Goal: Task Accomplishment & Management: Complete application form

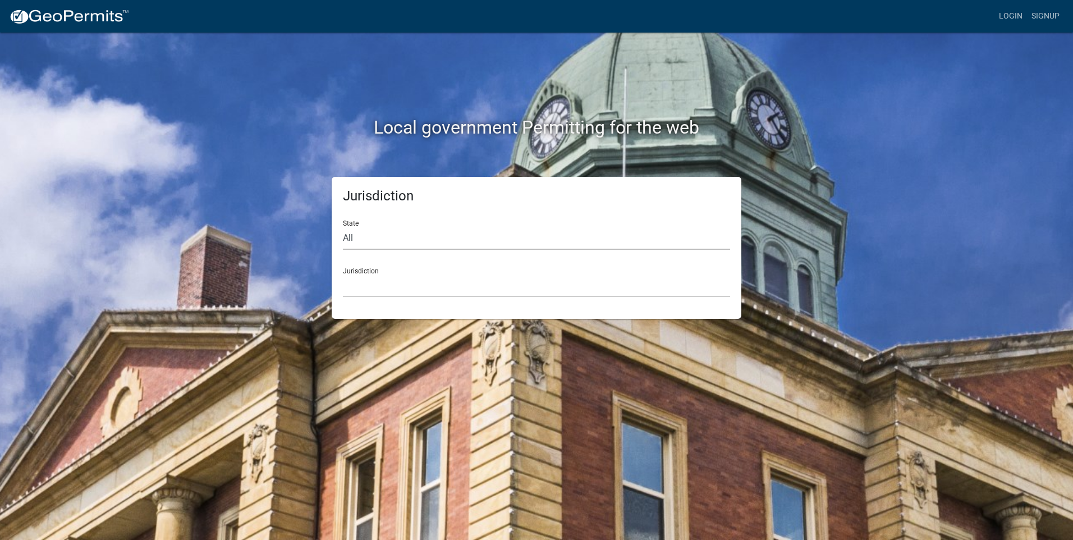
click at [538, 241] on select "All [US_STATE] [US_STATE] [US_STATE] [US_STATE] [US_STATE] [US_STATE] [US_STATE…" at bounding box center [536, 238] width 387 height 23
select select "[US_STATE]"
click at [343, 227] on select "All [US_STATE] [US_STATE] [US_STATE] [US_STATE] [US_STATE] [US_STATE] [US_STATE…" at bounding box center [536, 238] width 387 height 23
click at [389, 295] on select "[GEOGRAPHIC_DATA], [US_STATE] [GEOGRAPHIC_DATA], [US_STATE] [GEOGRAPHIC_DATA], …" at bounding box center [536, 285] width 387 height 23
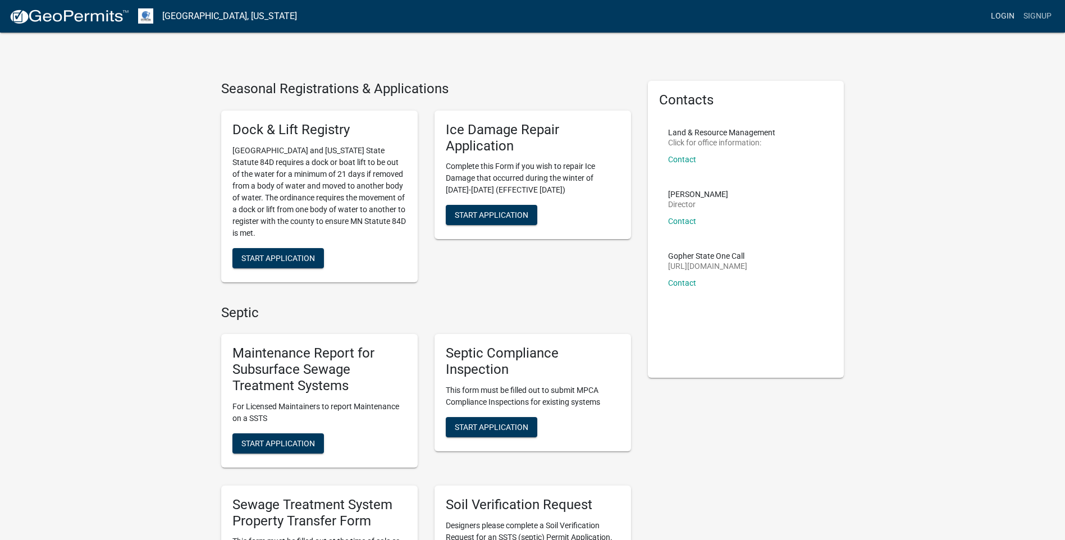
click at [991, 10] on link "Login" at bounding box center [1002, 16] width 33 height 21
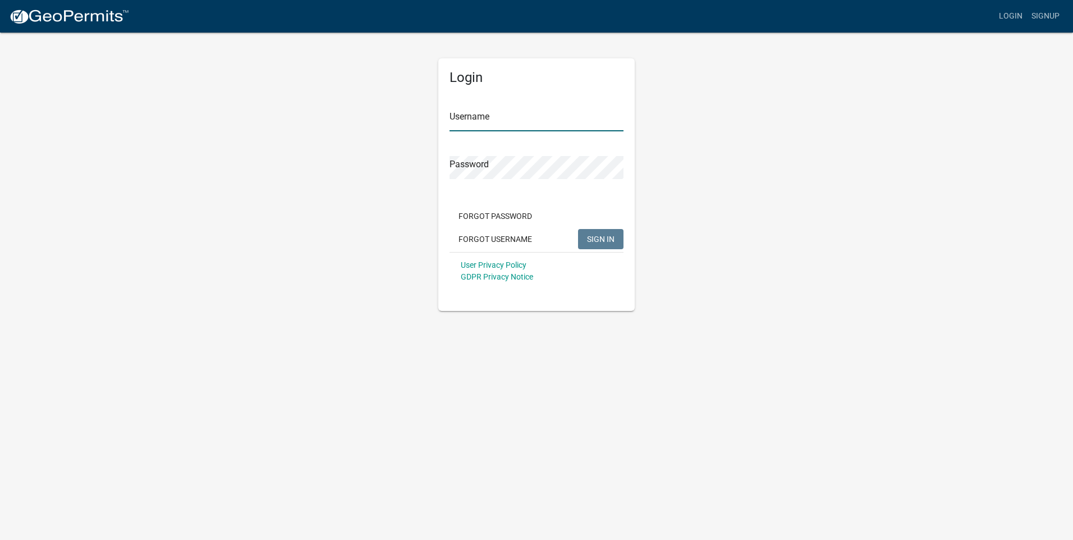
type input "baumannearthworks"
click at [615, 238] on button "SIGN IN" at bounding box center [600, 239] width 45 height 20
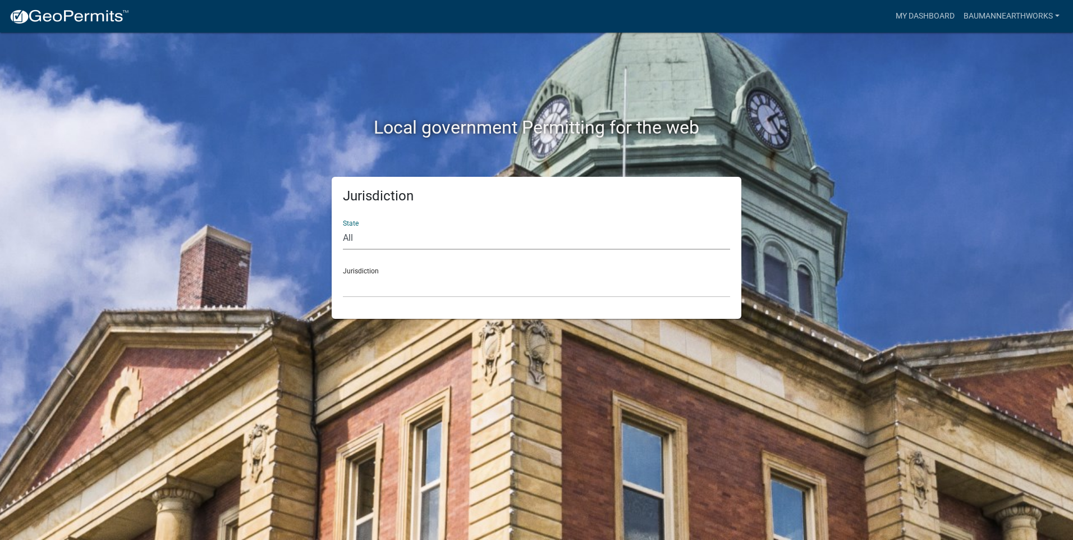
click at [396, 240] on select "All [US_STATE] [US_STATE] [US_STATE] [US_STATE] [US_STATE] [US_STATE] [US_STATE…" at bounding box center [536, 238] width 387 height 23
select select "[US_STATE]"
click at [343, 227] on select "All [US_STATE] [US_STATE] [US_STATE] [US_STATE] [US_STATE] [US_STATE] [US_STATE…" at bounding box center [536, 238] width 387 height 23
click at [391, 297] on select "[GEOGRAPHIC_DATA], [US_STATE] [GEOGRAPHIC_DATA], [US_STATE] [GEOGRAPHIC_DATA], …" at bounding box center [536, 285] width 387 height 23
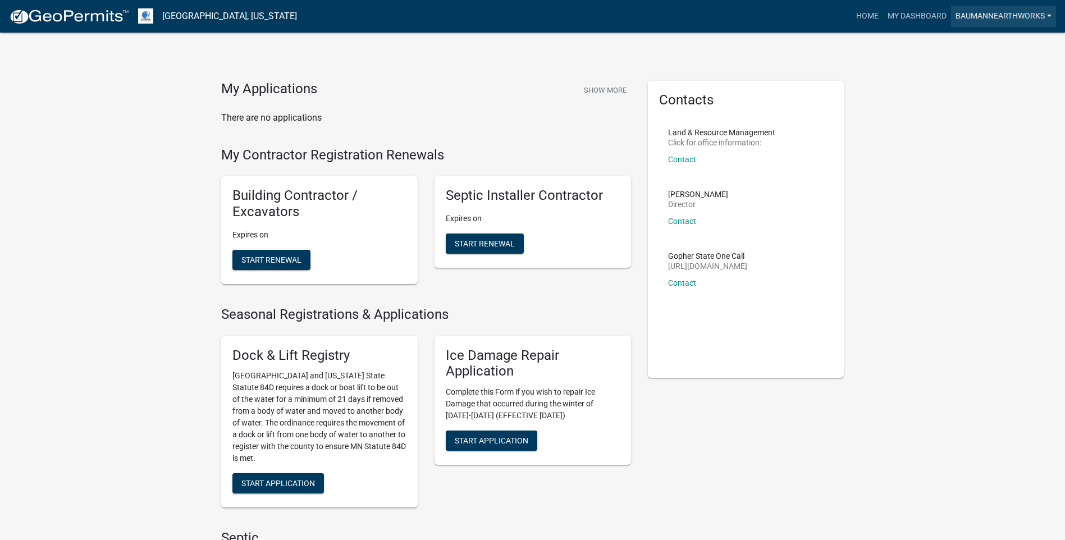
click at [1016, 8] on link "baumannearthworks" at bounding box center [1003, 16] width 105 height 21
click at [1007, 42] on link "Account" at bounding box center [1011, 46] width 90 height 27
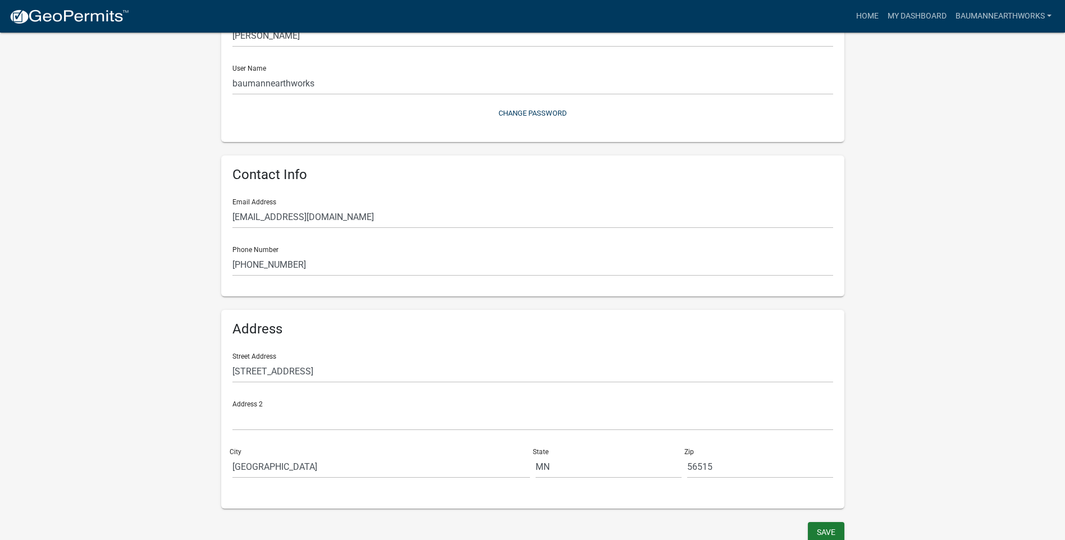
scroll to position [114, 0]
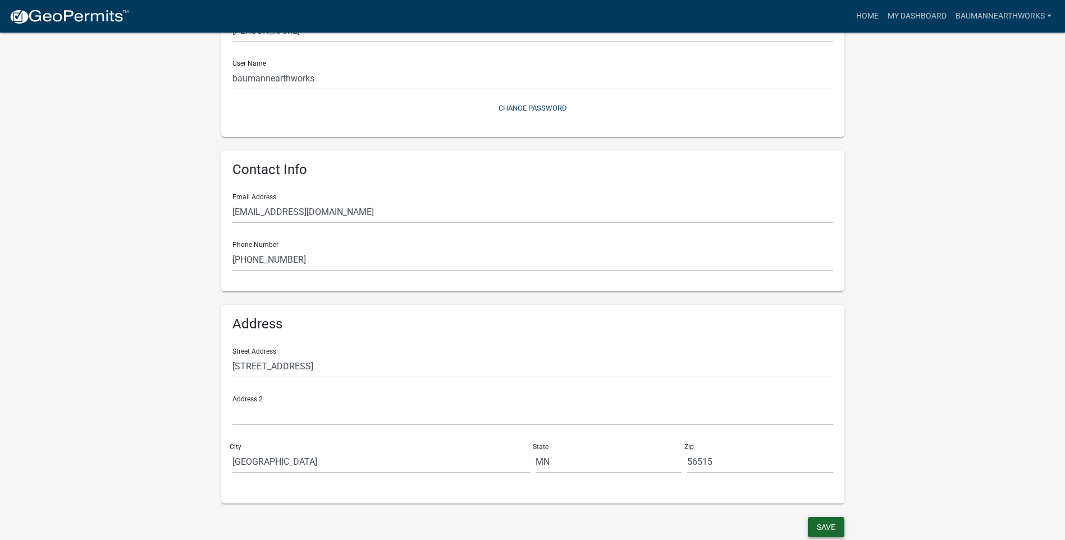
click at [826, 524] on button "Save" at bounding box center [826, 527] width 36 height 20
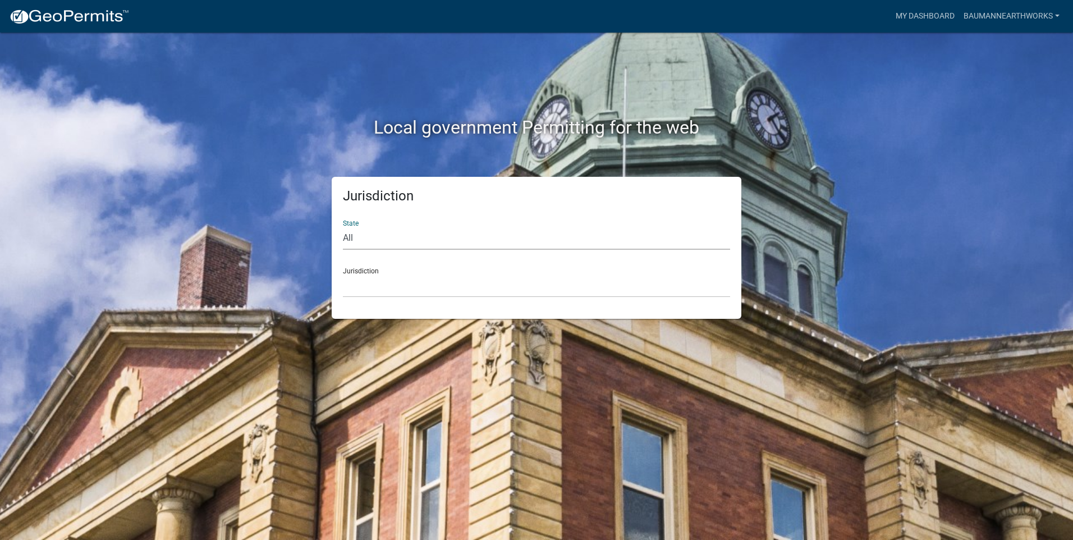
click at [481, 231] on select "All [US_STATE] [US_STATE] [US_STATE] [US_STATE] [US_STATE] [US_STATE] [US_STATE…" at bounding box center [536, 238] width 387 height 23
select select "[US_STATE]"
click at [343, 227] on select "All [US_STATE] [US_STATE] [US_STATE] [US_STATE] [US_STATE] [US_STATE] [US_STATE…" at bounding box center [536, 238] width 387 height 23
click at [381, 291] on select "[GEOGRAPHIC_DATA], [US_STATE] [GEOGRAPHIC_DATA], [US_STATE] [GEOGRAPHIC_DATA], …" at bounding box center [536, 285] width 387 height 23
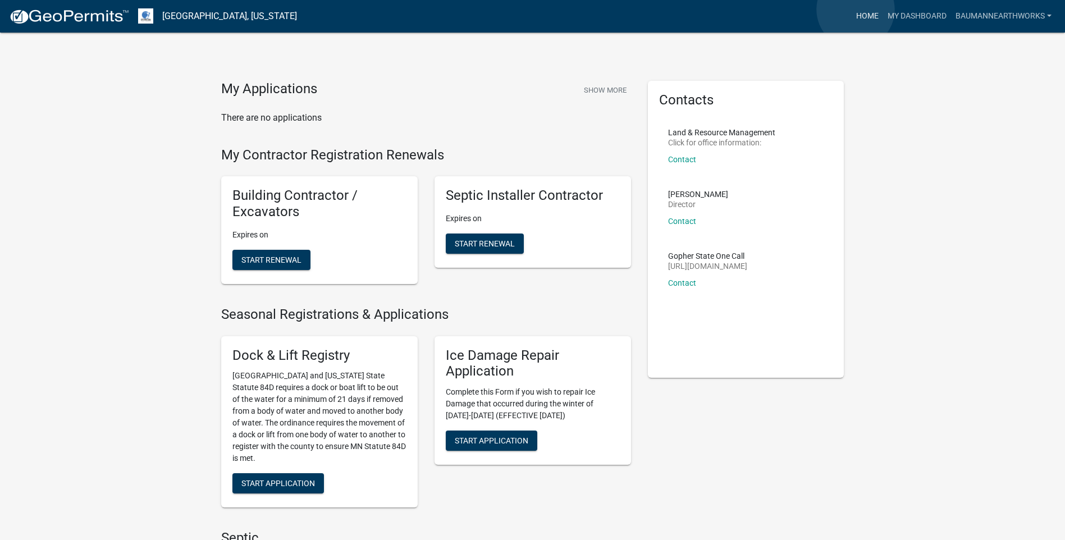
click at [855, 10] on link "Home" at bounding box center [866, 16] width 31 height 21
click at [987, 10] on link "baumannearthworks" at bounding box center [1003, 16] width 105 height 21
click at [1003, 43] on link "Account" at bounding box center [1011, 46] width 90 height 27
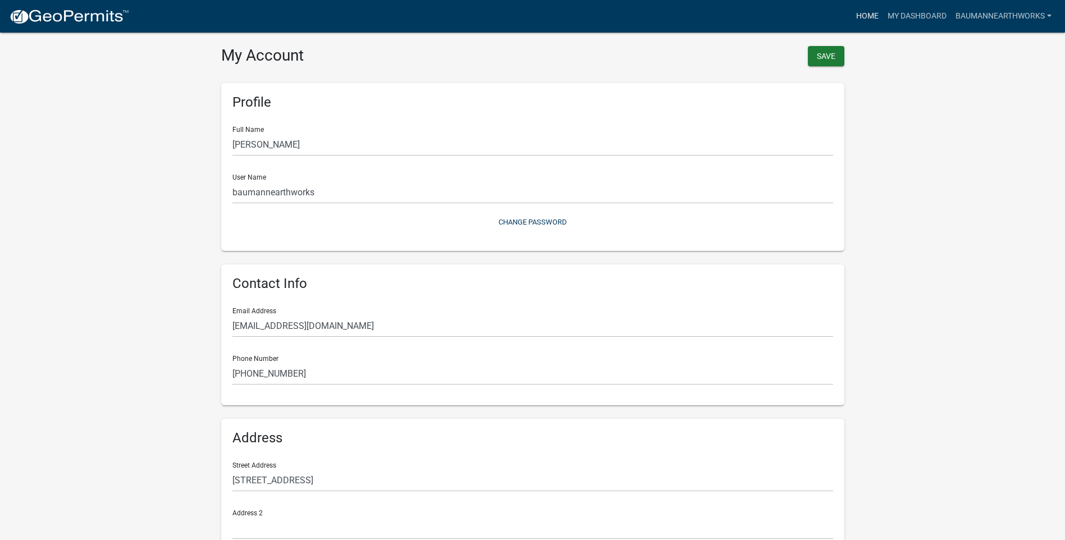
click at [860, 16] on link "Home" at bounding box center [866, 16] width 31 height 21
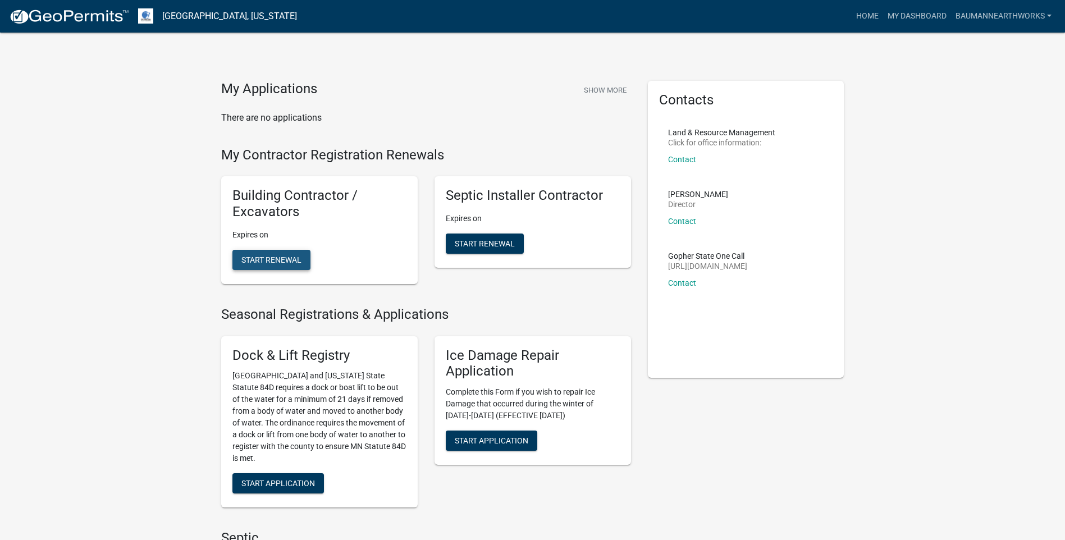
click at [268, 255] on span "Start Renewal" at bounding box center [271, 259] width 60 height 9
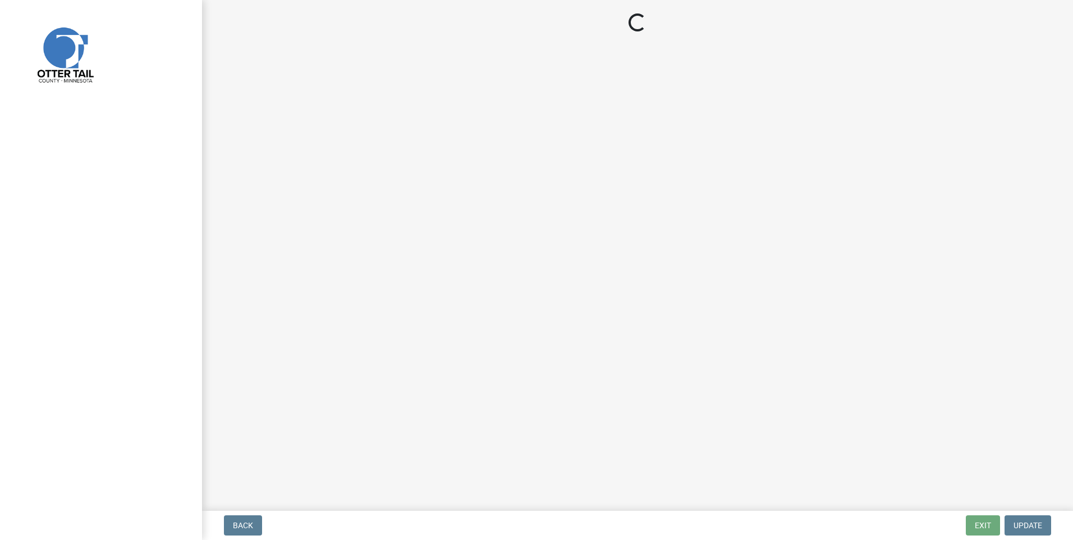
select select "MN"
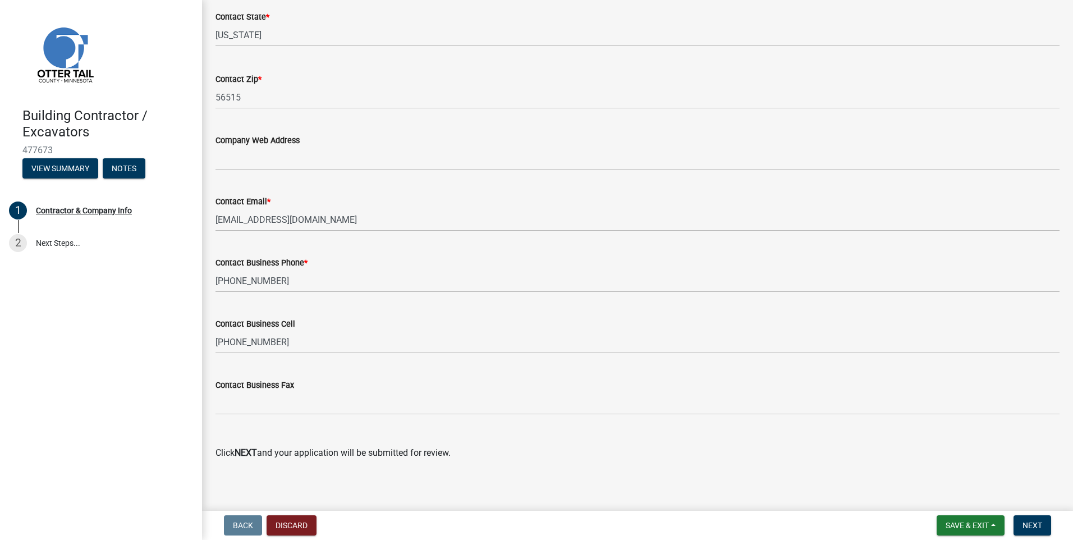
scroll to position [580, 0]
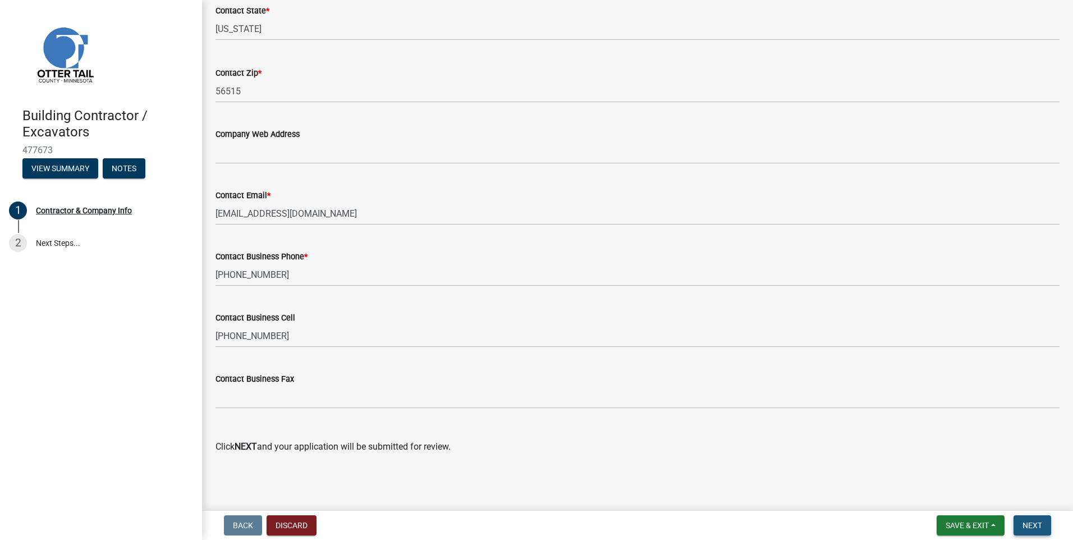
click at [1043, 521] on button "Next" at bounding box center [1033, 525] width 38 height 20
click at [1039, 523] on span "Next" at bounding box center [1033, 525] width 20 height 9
click at [961, 523] on span "Save & Exit" at bounding box center [967, 525] width 43 height 9
click at [947, 494] on button "Save & Exit" at bounding box center [960, 496] width 90 height 27
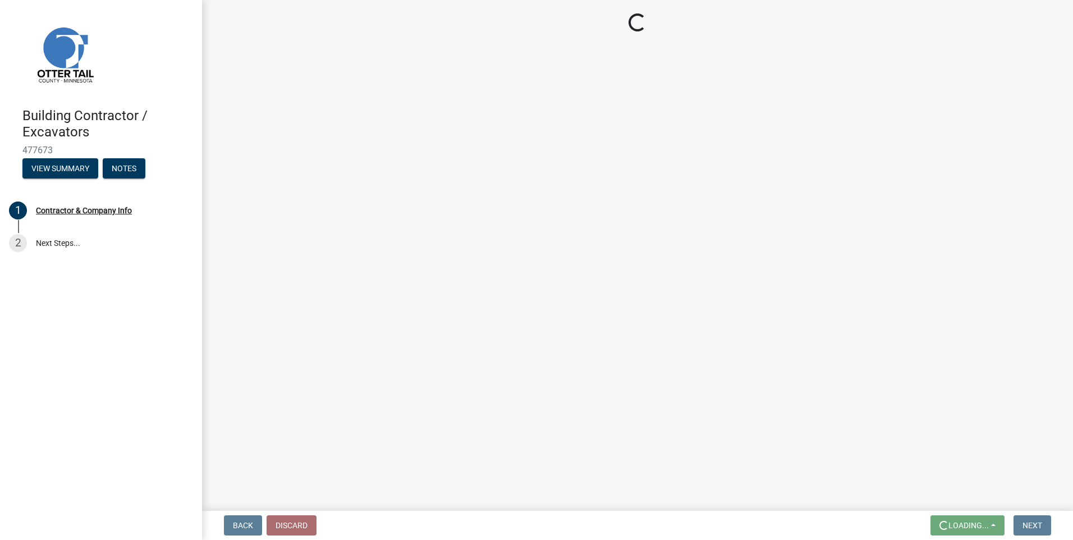
scroll to position [0, 0]
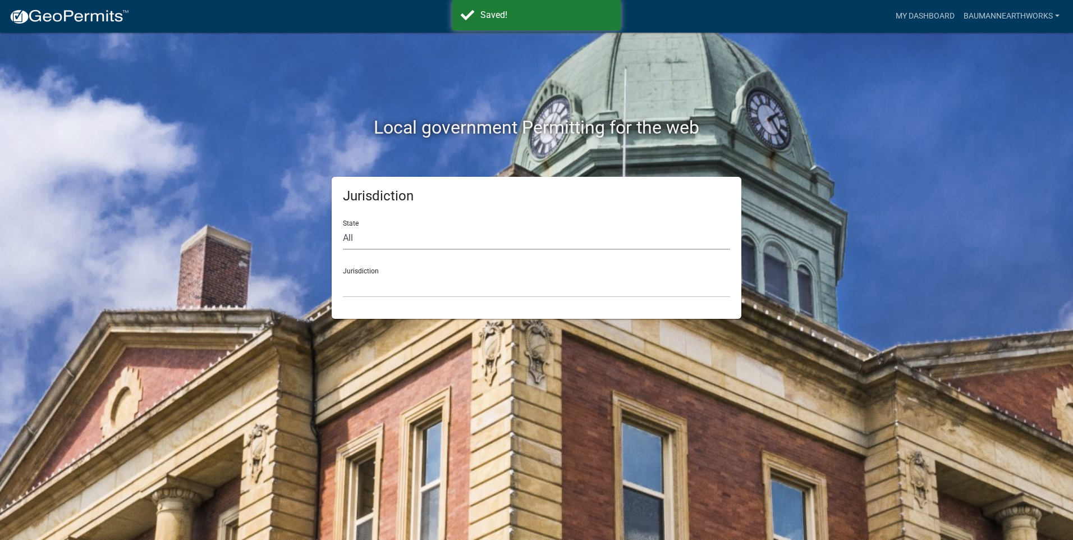
click at [521, 229] on select "All [US_STATE] [US_STATE] [US_STATE] [US_STATE] [US_STATE] [US_STATE] [US_STATE…" at bounding box center [536, 238] width 387 height 23
select select "[US_STATE]"
click at [343, 227] on select "All [US_STATE] [US_STATE] [US_STATE] [US_STATE] [US_STATE] [US_STATE] [US_STATE…" at bounding box center [536, 238] width 387 height 23
click at [452, 279] on select "[GEOGRAPHIC_DATA], [US_STATE] [GEOGRAPHIC_DATA], [US_STATE] [GEOGRAPHIC_DATA], …" at bounding box center [536, 285] width 387 height 23
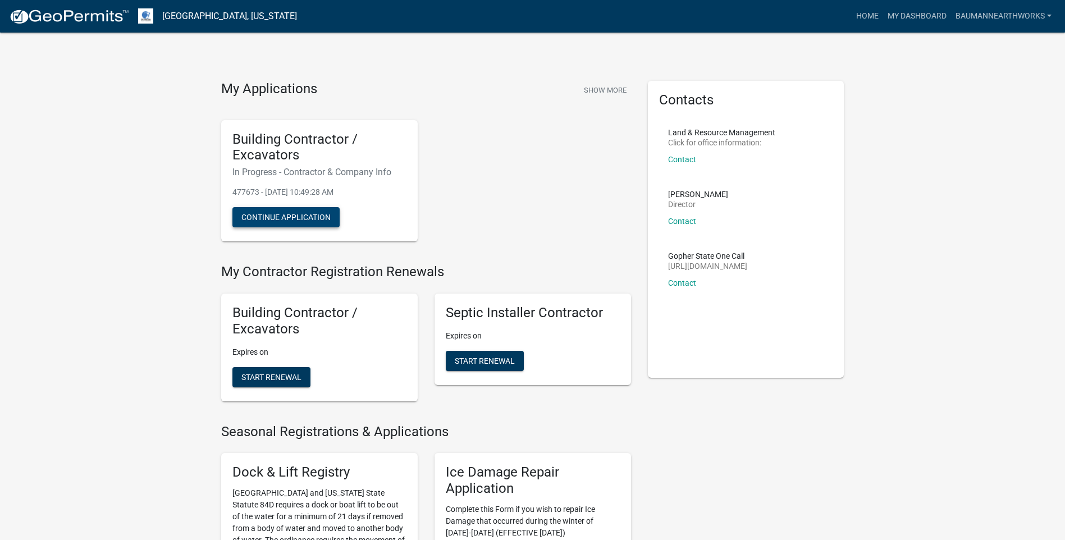
click at [300, 217] on button "Continue Application" at bounding box center [285, 217] width 107 height 20
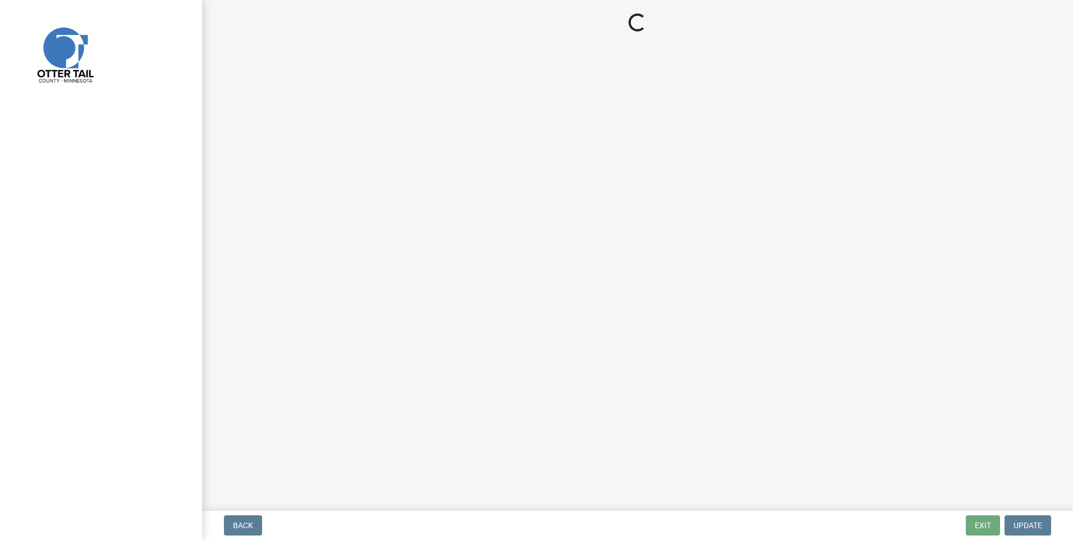
select select "MN"
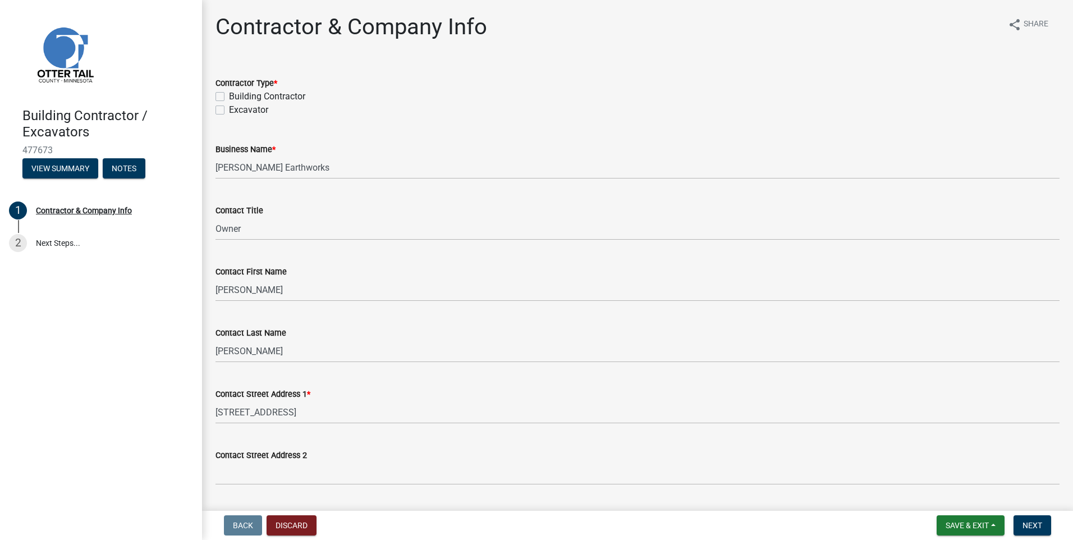
click at [229, 111] on label "Excavator" at bounding box center [248, 109] width 39 height 13
click at [229, 111] on input "Excavator" at bounding box center [232, 106] width 7 height 7
checkbox input "true"
checkbox input "false"
checkbox input "true"
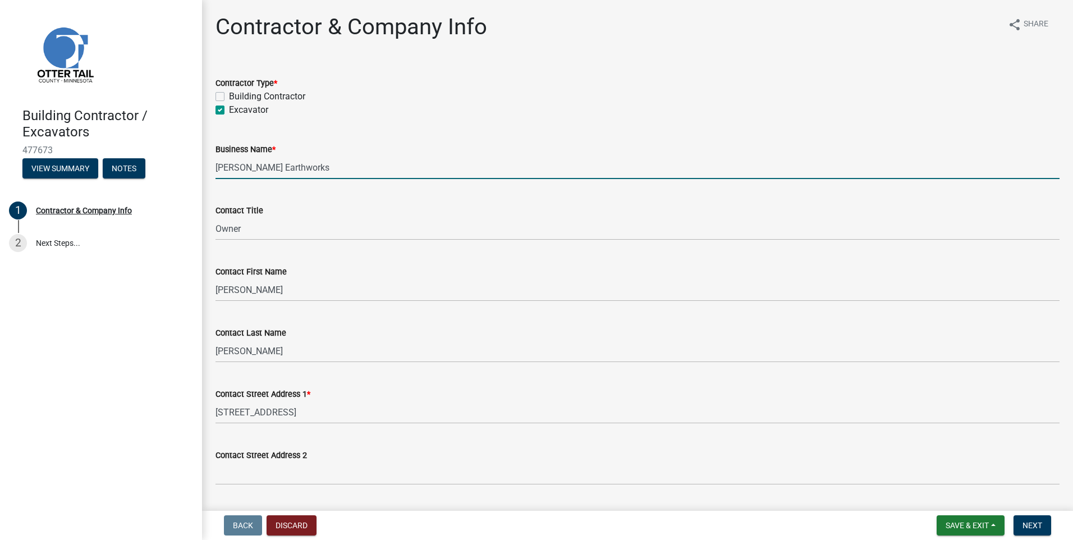
click at [320, 175] on input "[PERSON_NAME] Earthworks" at bounding box center [638, 167] width 844 height 23
click at [313, 169] on input "[PERSON_NAME] Earthworks" at bounding box center [638, 167] width 844 height 23
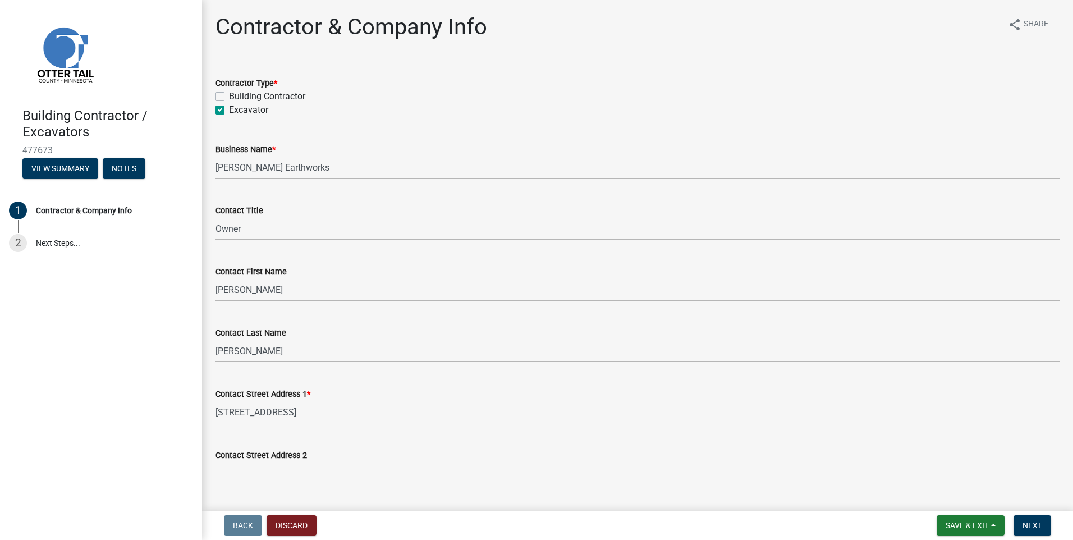
click at [514, 240] on wm-data-entity-input "Contact Title Owner" at bounding box center [638, 218] width 844 height 61
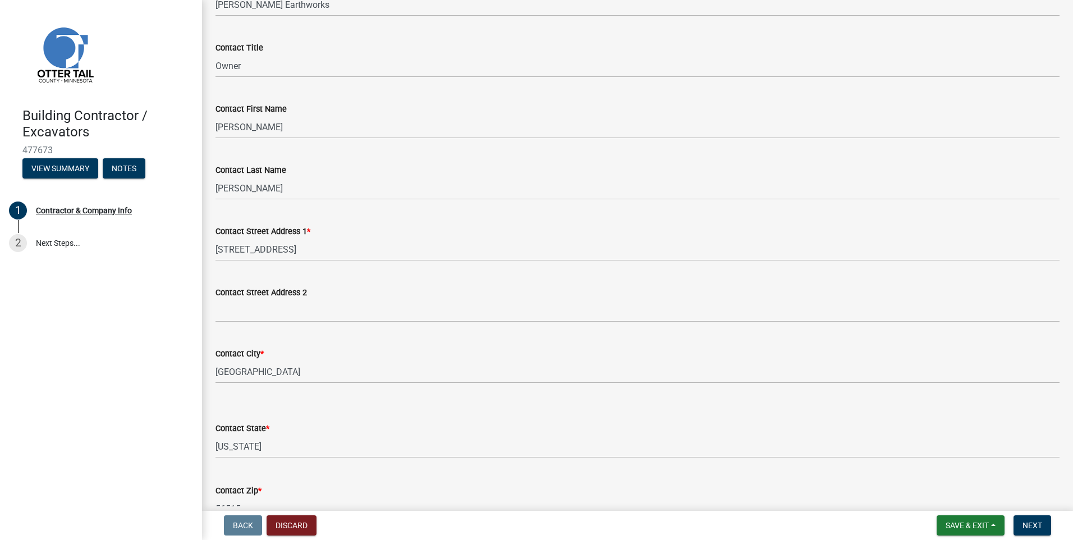
scroll to position [168, 0]
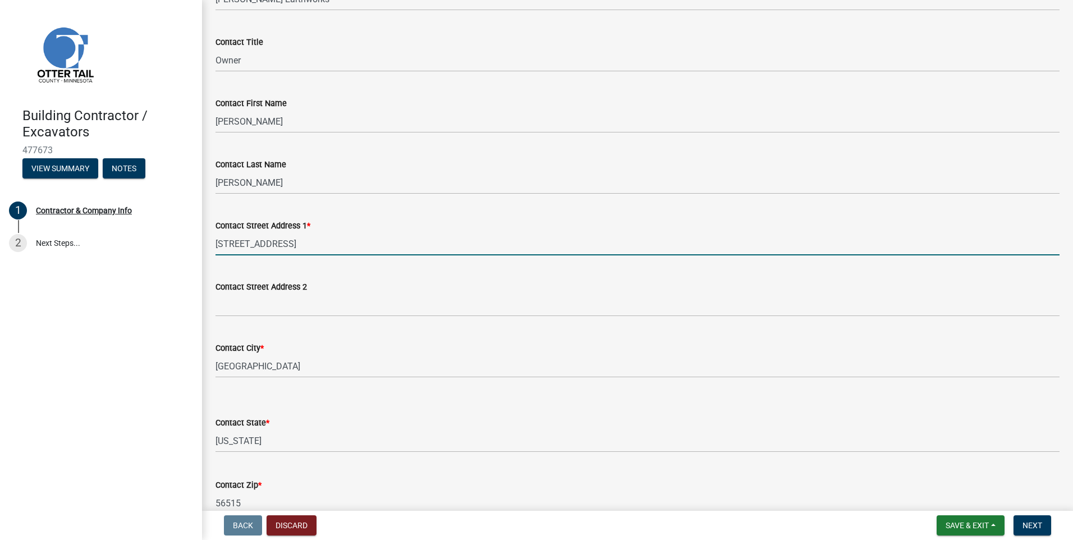
click at [321, 240] on input "[STREET_ADDRESS]" at bounding box center [638, 243] width 844 height 23
type input "[STREET_ADDRESS]"
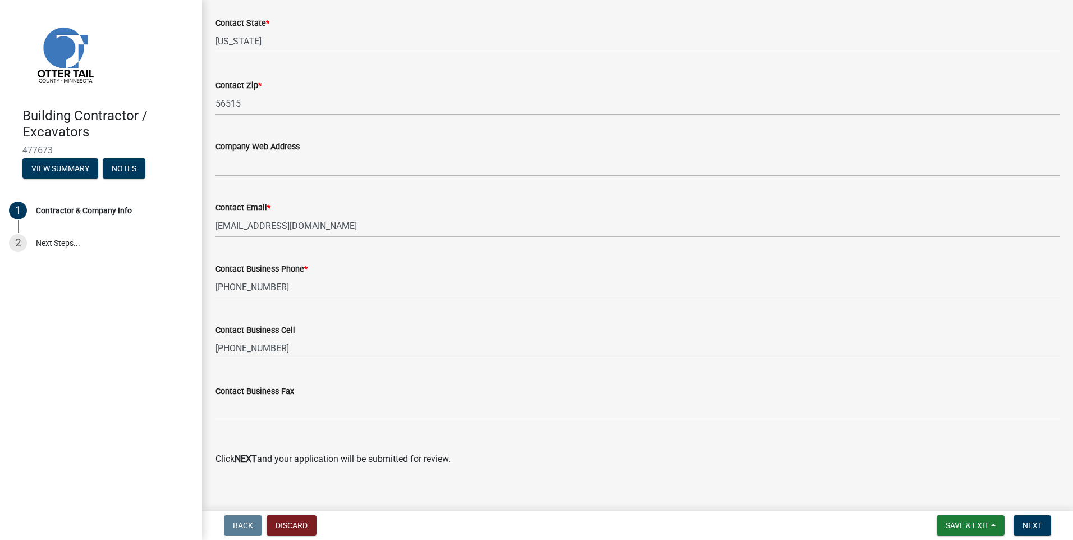
scroll to position [580, 0]
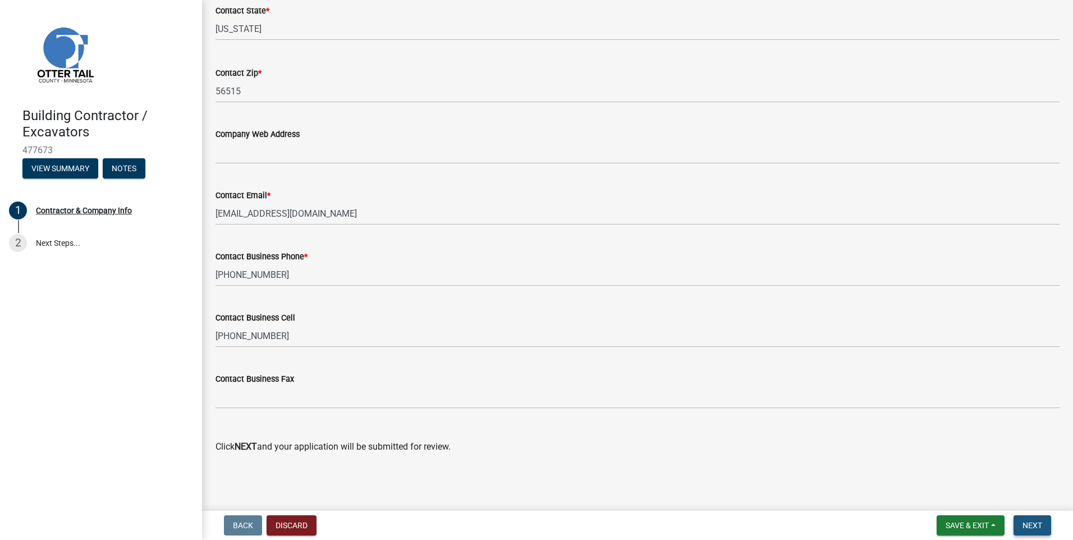
click at [1031, 519] on button "Next" at bounding box center [1033, 525] width 38 height 20
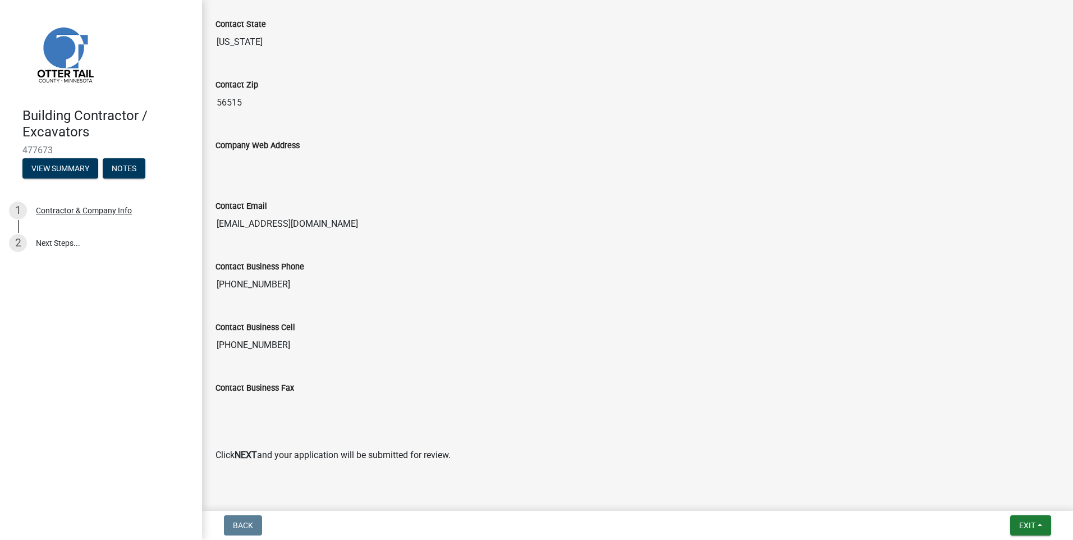
scroll to position [639, 0]
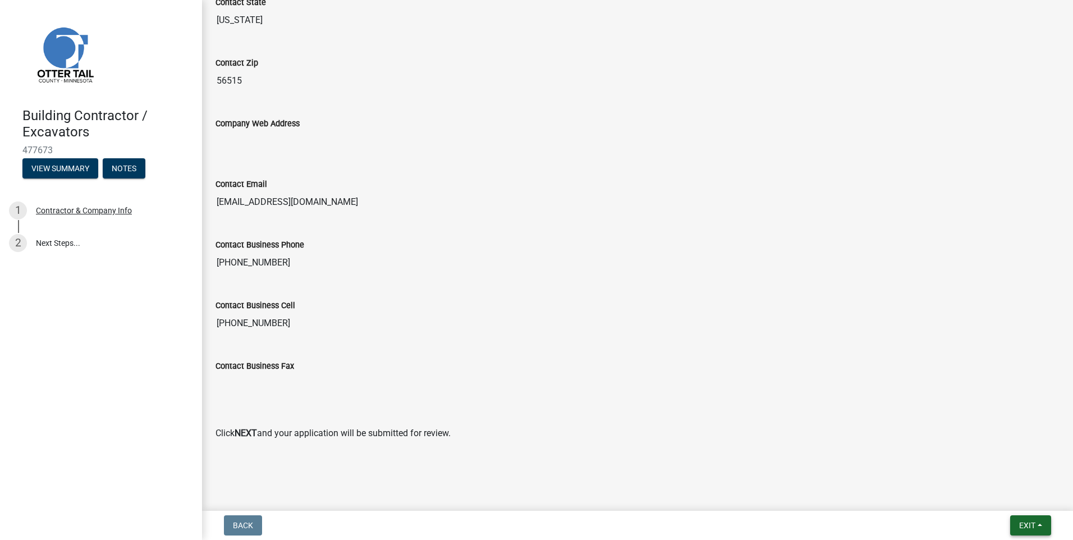
click at [1029, 521] on span "Exit" at bounding box center [1027, 525] width 16 height 9
click at [987, 491] on button "Save & Exit" at bounding box center [1006, 496] width 90 height 27
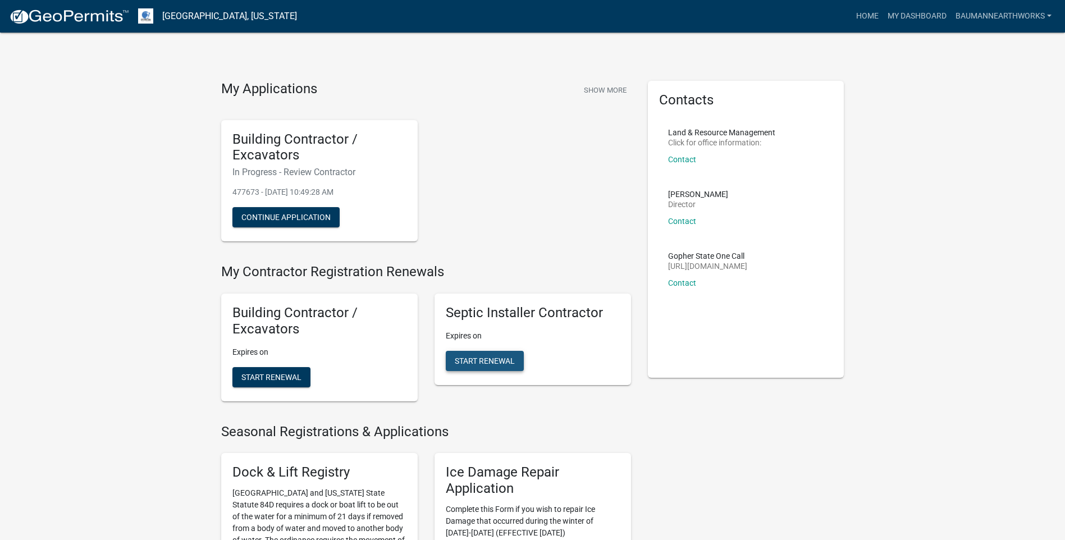
click at [478, 361] on span "Start Renewal" at bounding box center [485, 360] width 60 height 9
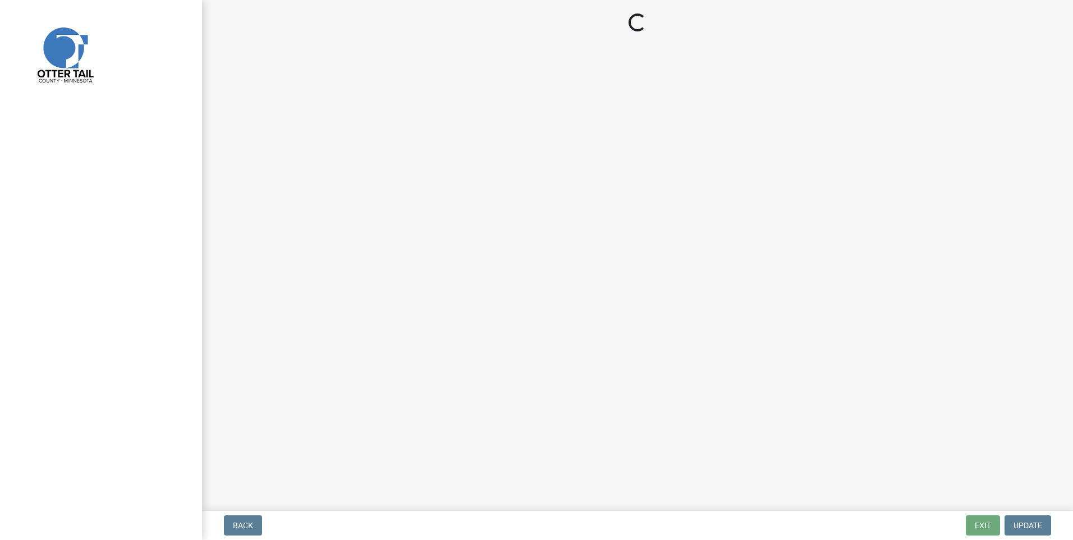
select select "MN"
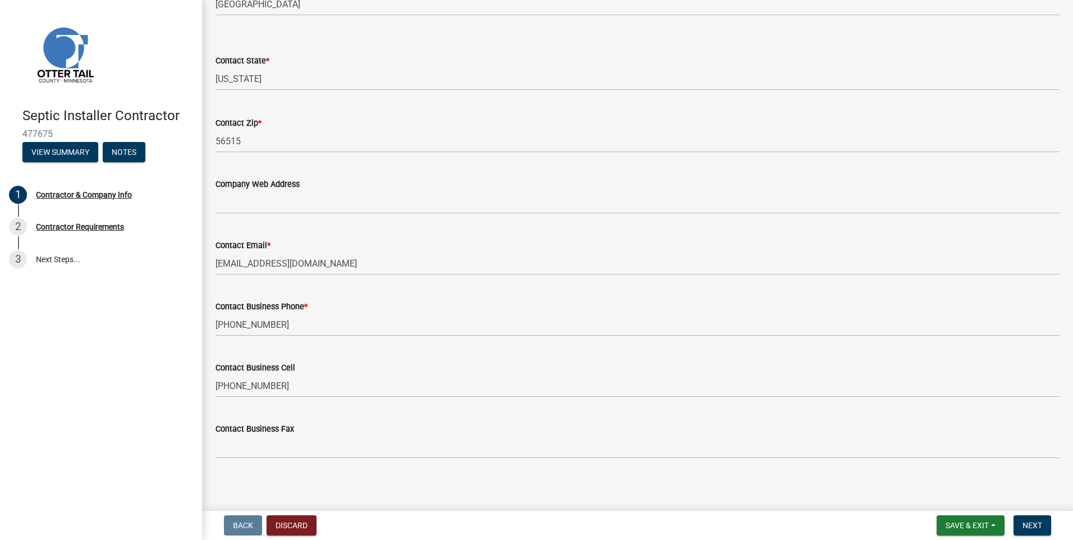
scroll to position [471, 0]
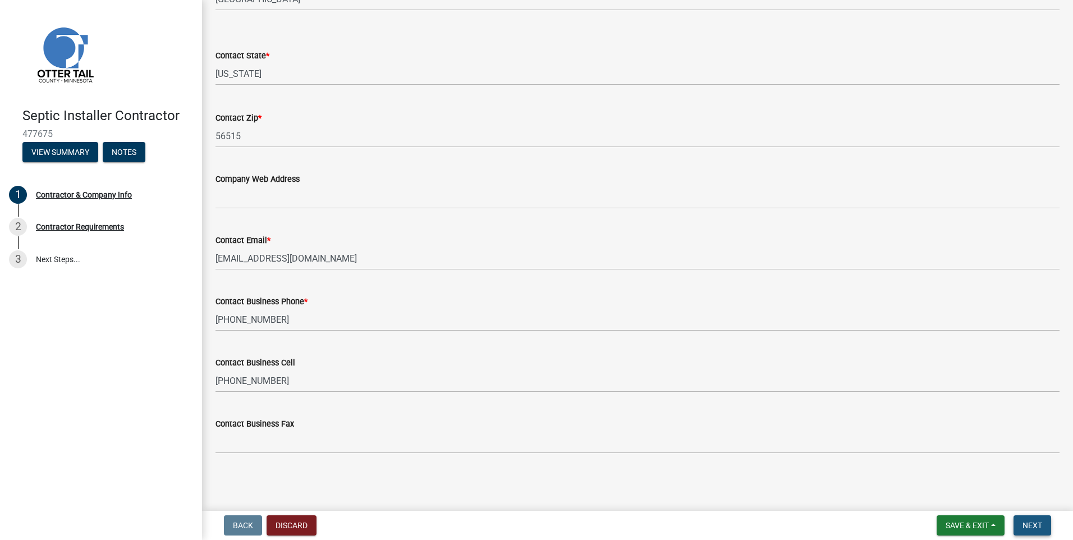
click at [1032, 523] on span "Next" at bounding box center [1033, 525] width 20 height 9
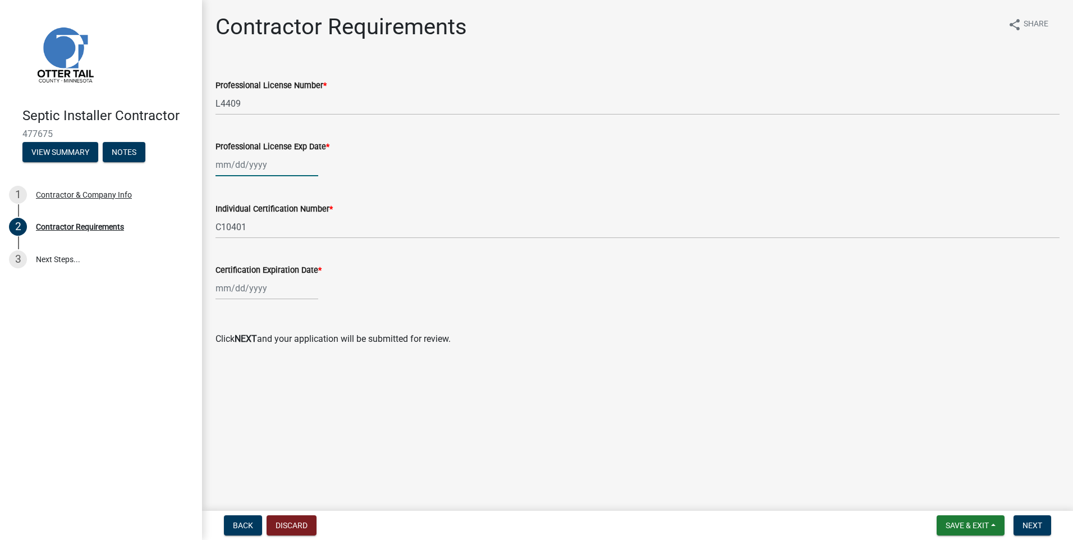
click at [271, 166] on div at bounding box center [267, 164] width 103 height 23
click at [257, 161] on input "Professional License Exp Date *" at bounding box center [267, 164] width 103 height 23
drag, startPoint x: 507, startPoint y: 293, endPoint x: 525, endPoint y: 296, distance: 18.3
click at [516, 295] on div at bounding box center [638, 288] width 844 height 23
select select "9"
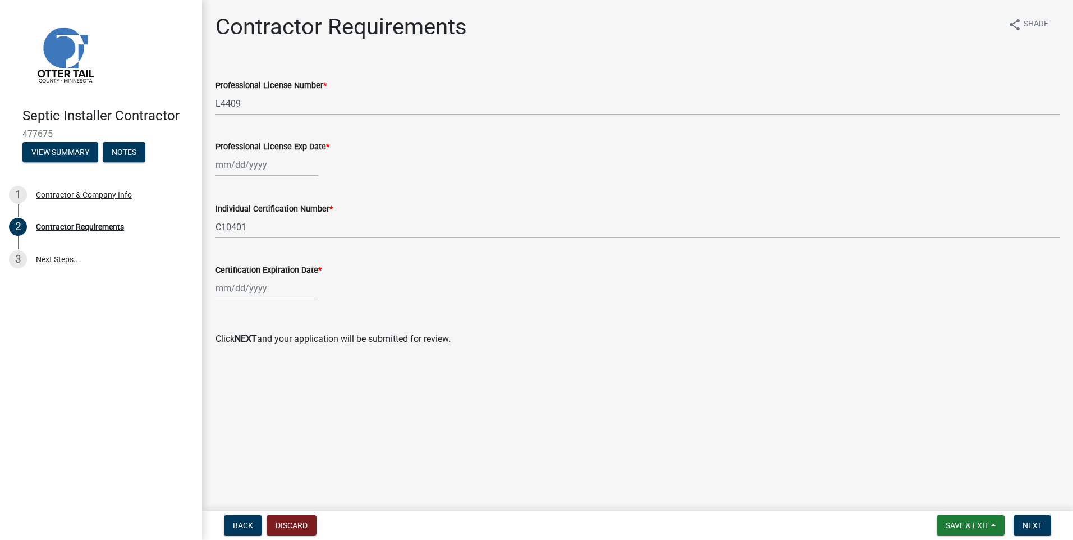
select select "2025"
click at [246, 287] on div "[PERSON_NAME] Feb Mar Apr [PERSON_NAME][DATE] Oct Nov [DATE] 1526 1527 1528 152…" at bounding box center [267, 288] width 103 height 23
click at [262, 318] on select "Jan Feb Mar Apr May Jun [DATE] Aug Sep Oct Nov Dec" at bounding box center [260, 312] width 45 height 17
select select "4"
click at [238, 304] on select "Jan Feb Mar Apr May Jun [DATE] Aug Sep Oct Nov Dec" at bounding box center [260, 312] width 45 height 17
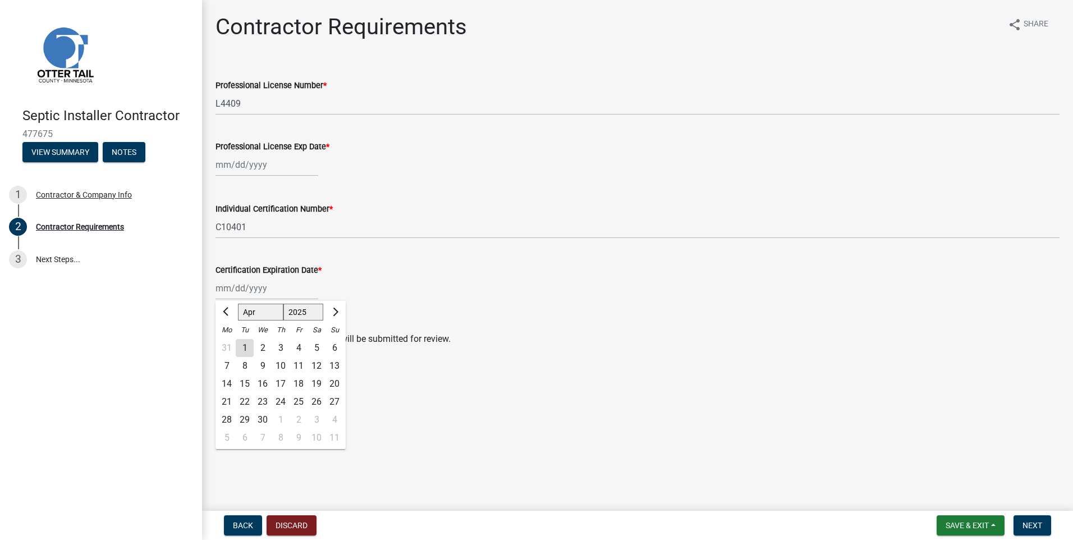
click at [277, 384] on div "17" at bounding box center [281, 384] width 18 height 18
type input "[DATE]"
click at [291, 288] on div "[DATE]" at bounding box center [267, 288] width 103 height 23
select select "4"
click at [294, 313] on select "1525 1526 1527 1528 1529 1530 1531 1532 1533 1534 1535 1536 1537 1538 1539 1540…" at bounding box center [303, 312] width 40 height 17
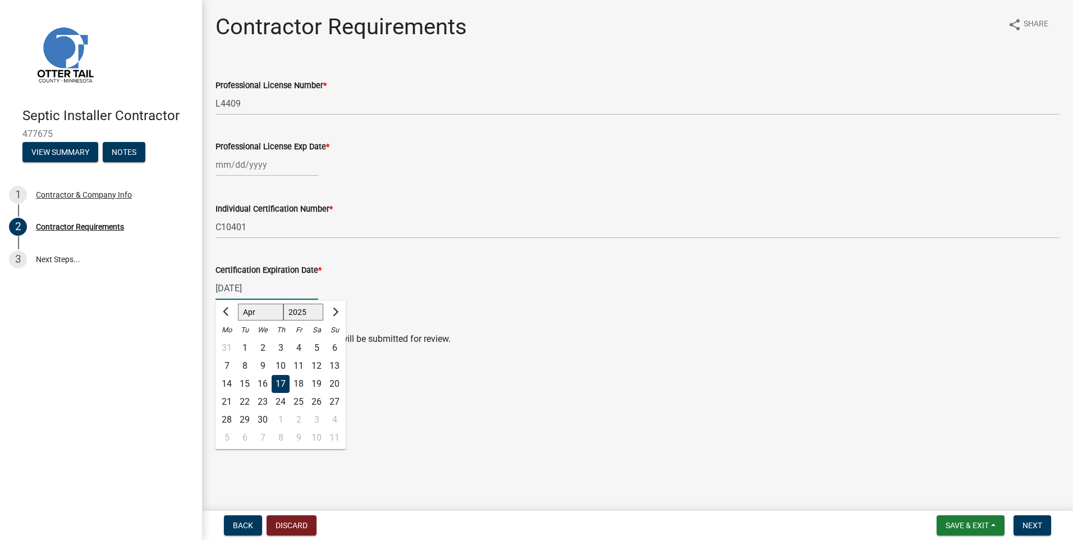
select select "2027"
click at [283, 304] on select "1525 1526 1527 1528 1529 1530 1531 1532 1533 1534 1535 1536 1537 1538 1539 1540…" at bounding box center [303, 312] width 40 height 17
click at [383, 371] on main "Contractor Requirements share Share Professional License Number * L4409 Profess…" at bounding box center [637, 253] width 871 height 506
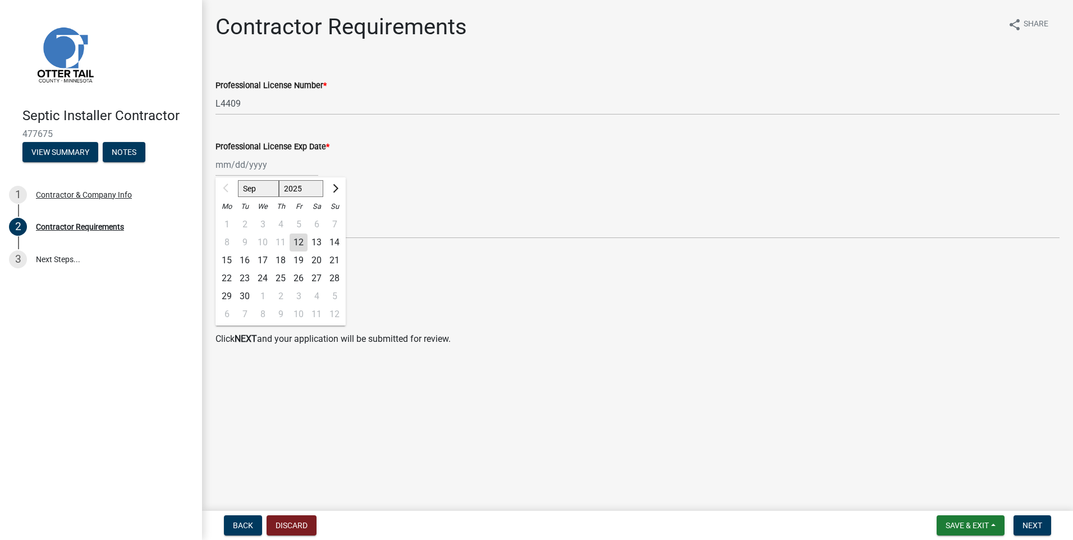
click at [235, 167] on div "Sep Oct Nov [DATE] 2026 2027 2028 2029 2030 2031 2032 2033 2034 2035 2036 2037 …" at bounding box center [267, 164] width 103 height 23
click at [244, 258] on div "16" at bounding box center [245, 260] width 18 height 18
type input "[DATE]"
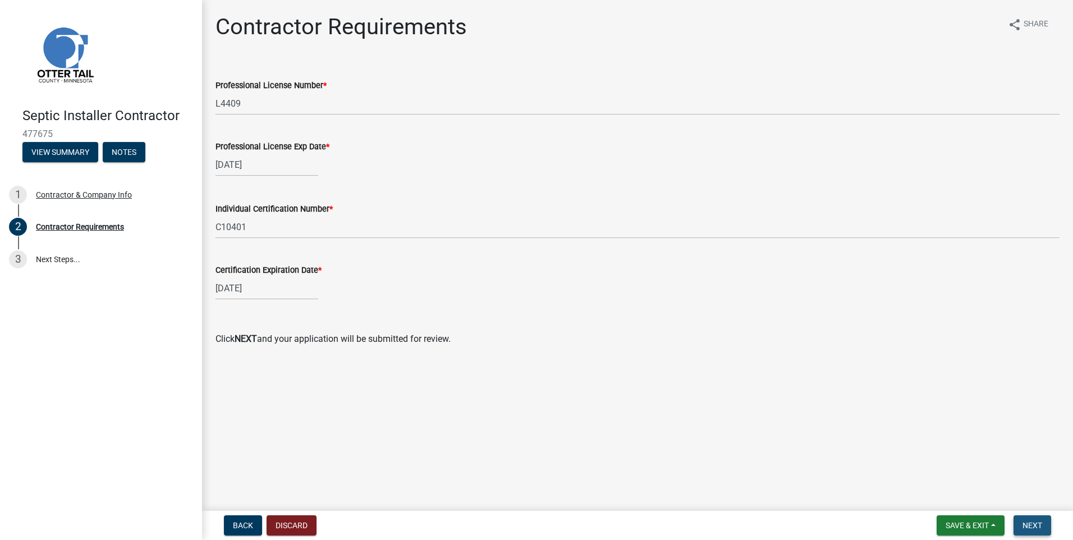
click at [1028, 523] on span "Next" at bounding box center [1033, 525] width 20 height 9
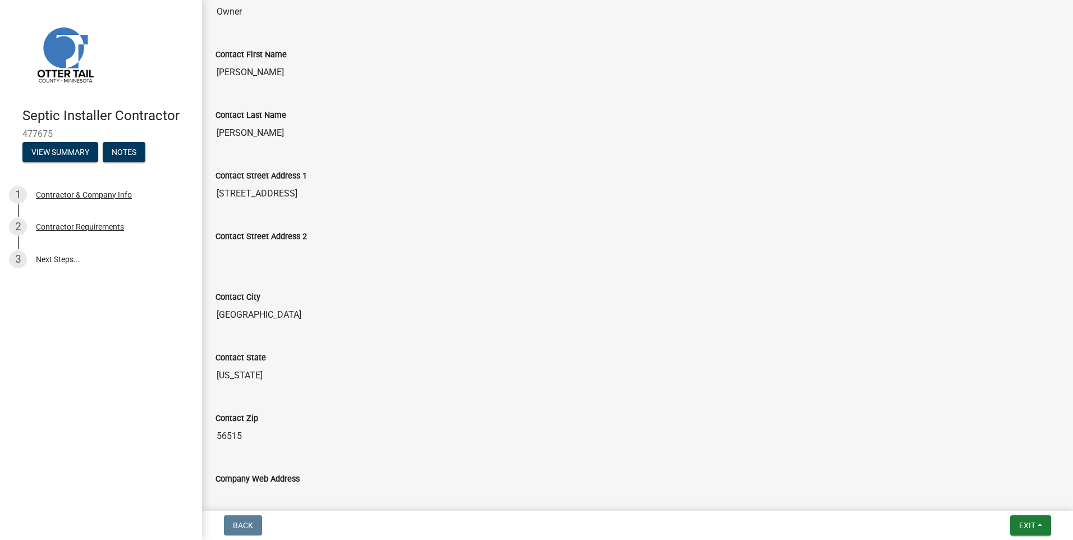
scroll to position [224, 0]
click at [1023, 526] on span "Exit" at bounding box center [1027, 525] width 16 height 9
click at [994, 494] on button "Save & Exit" at bounding box center [1006, 496] width 90 height 27
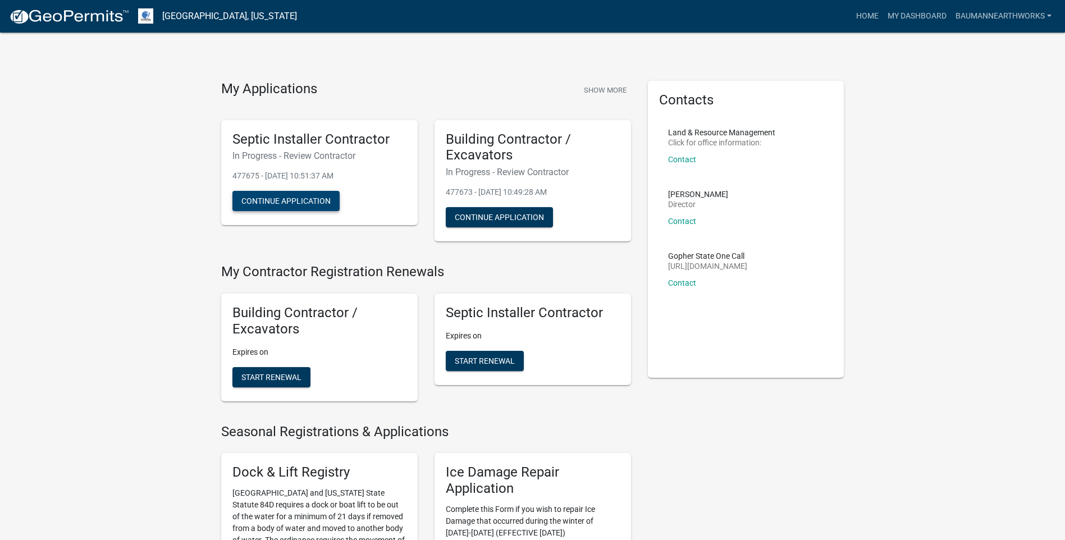
click at [311, 198] on button "Continue Application" at bounding box center [285, 201] width 107 height 20
